Goal: Find specific page/section: Find specific page/section

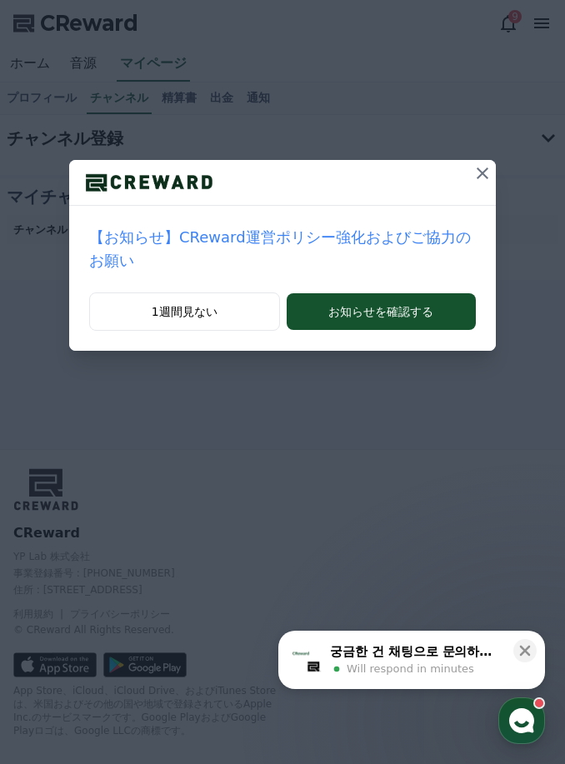
click at [473, 180] on icon at bounding box center [482, 173] width 20 height 20
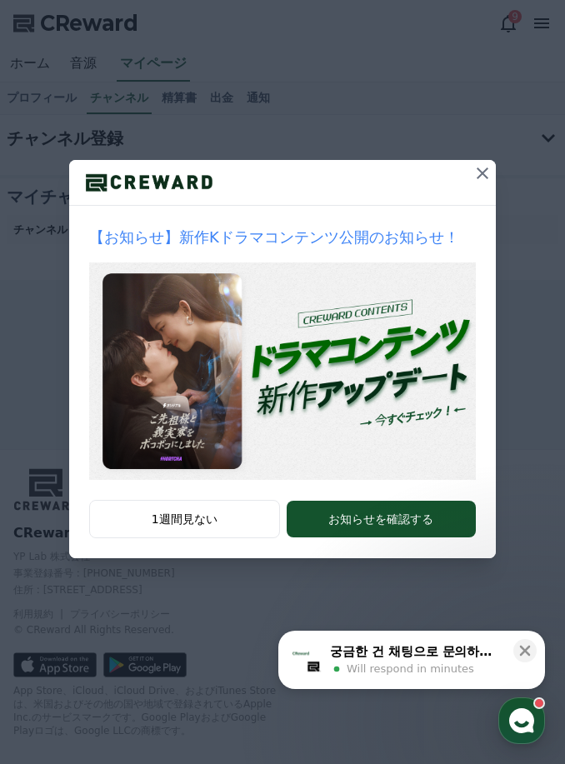
click at [465, 166] on div at bounding box center [282, 183] width 426 height 46
click at [469, 178] on button at bounding box center [482, 173] width 27 height 27
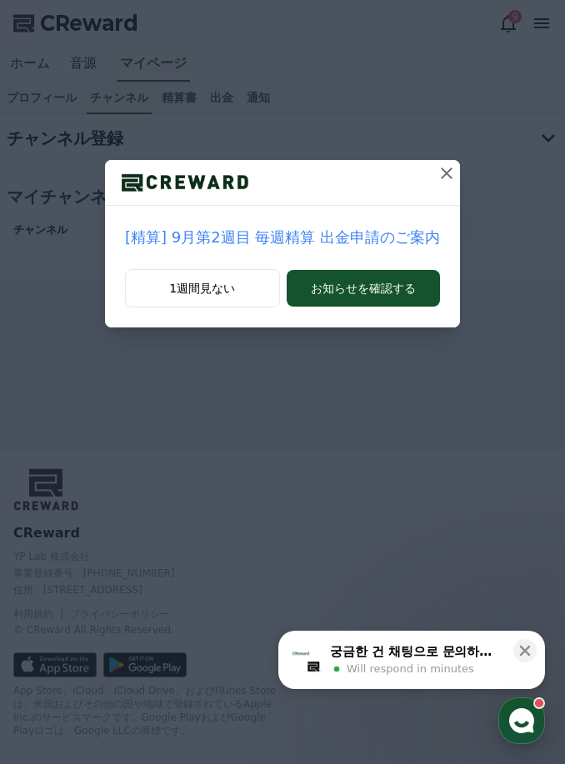
click at [450, 161] on div "[精算] 9月第2週目 毎週精算 出金申請のご案内 1週間見ない お知らせを確認する" at bounding box center [282, 177] width 565 height 354
click at [449, 160] on div "[精算] 9月第2週目 毎週精算 出金申請のご案内 1週間見ない お知らせを確認する" at bounding box center [282, 177] width 565 height 354
click at [436, 173] on icon at bounding box center [446, 173] width 20 height 20
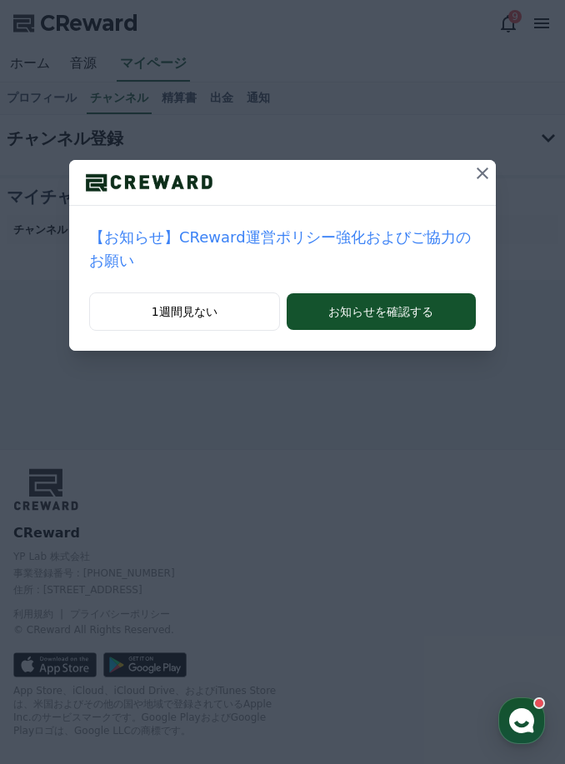
click at [476, 172] on icon at bounding box center [482, 173] width 20 height 20
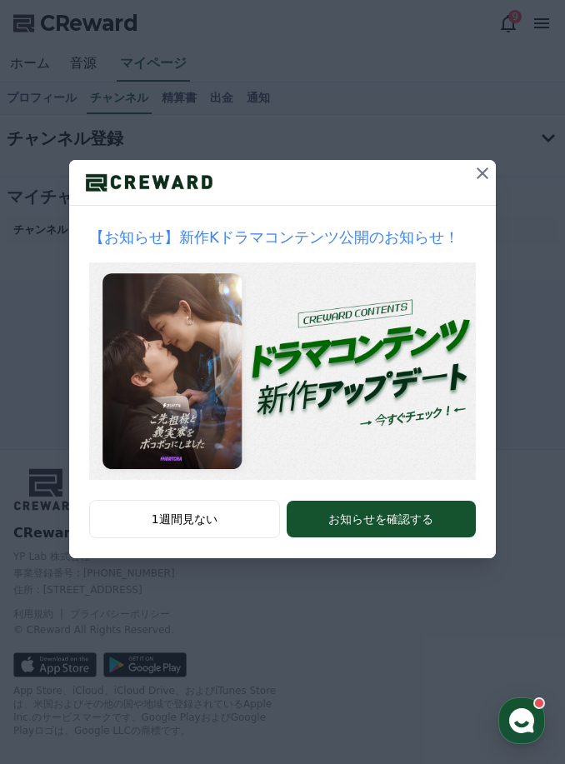
click at [476, 165] on icon at bounding box center [482, 173] width 20 height 20
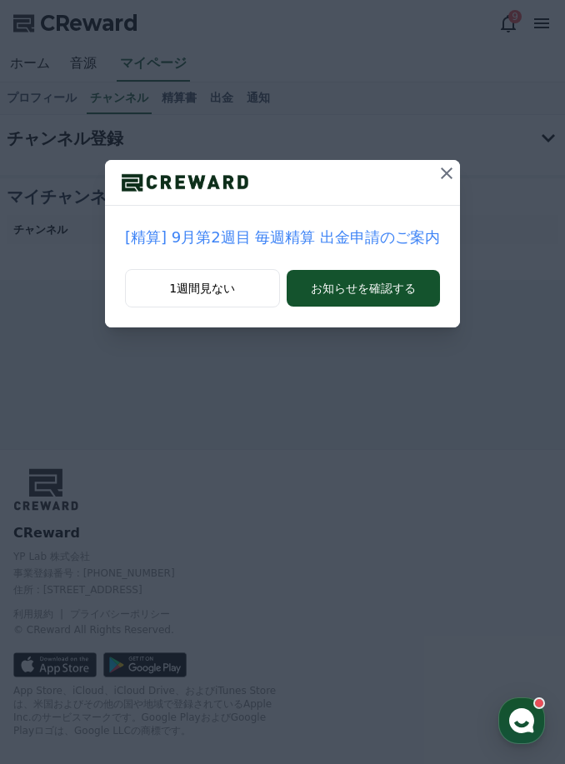
click at [436, 177] on icon at bounding box center [446, 173] width 20 height 20
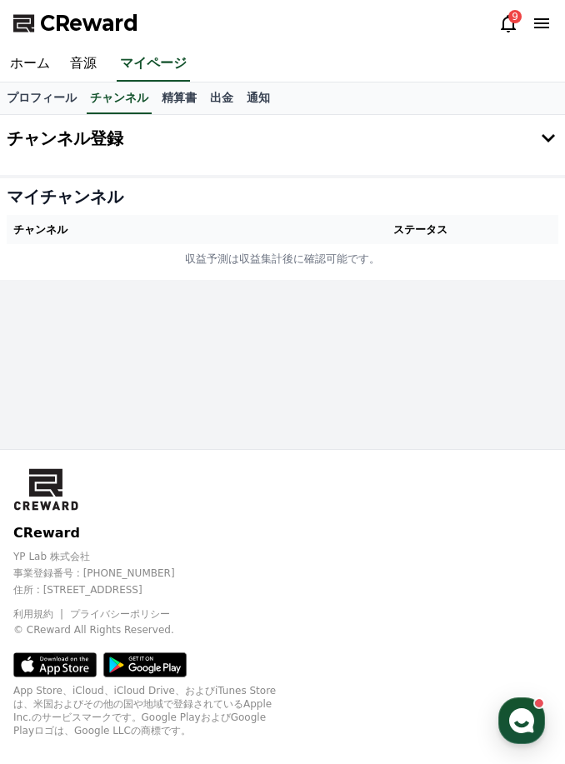
click at [542, 27] on icon at bounding box center [541, 23] width 15 height 10
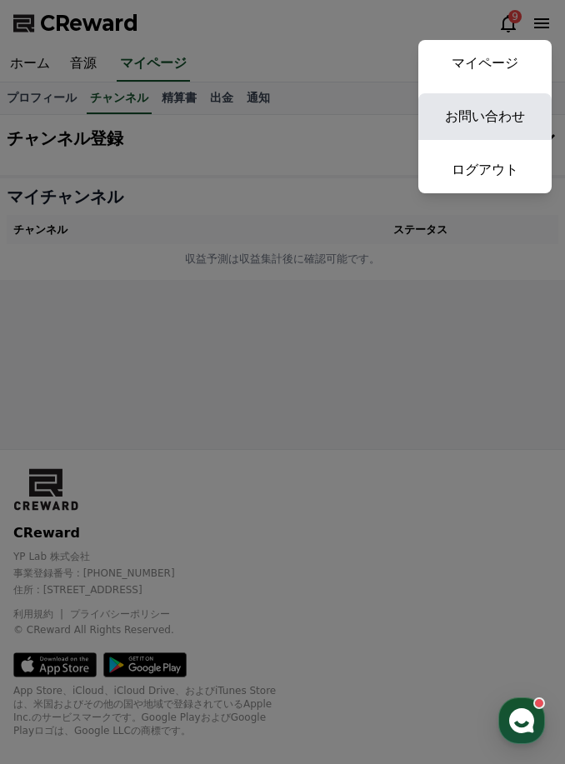
click at [505, 124] on link "お問い合わせ" at bounding box center [484, 116] width 133 height 47
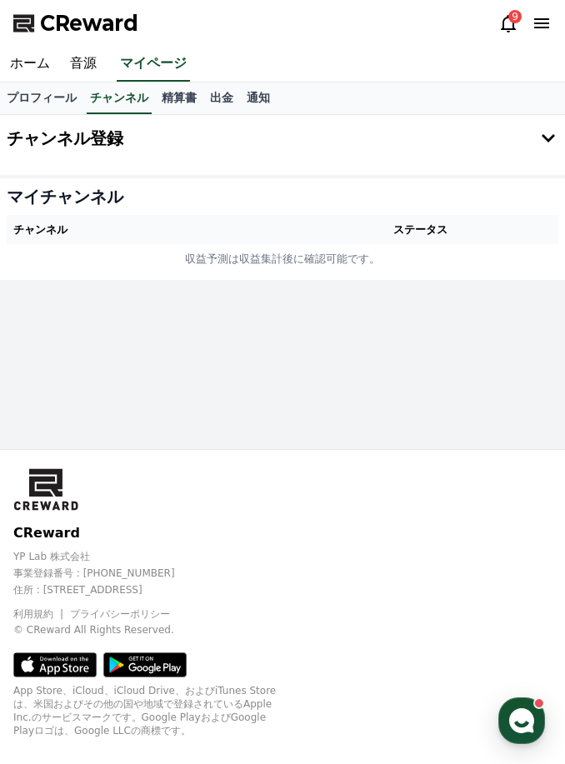
click at [539, 151] on button "チャンネル登録" at bounding box center [282, 138] width 565 height 47
